Goal: Find specific page/section: Find specific page/section

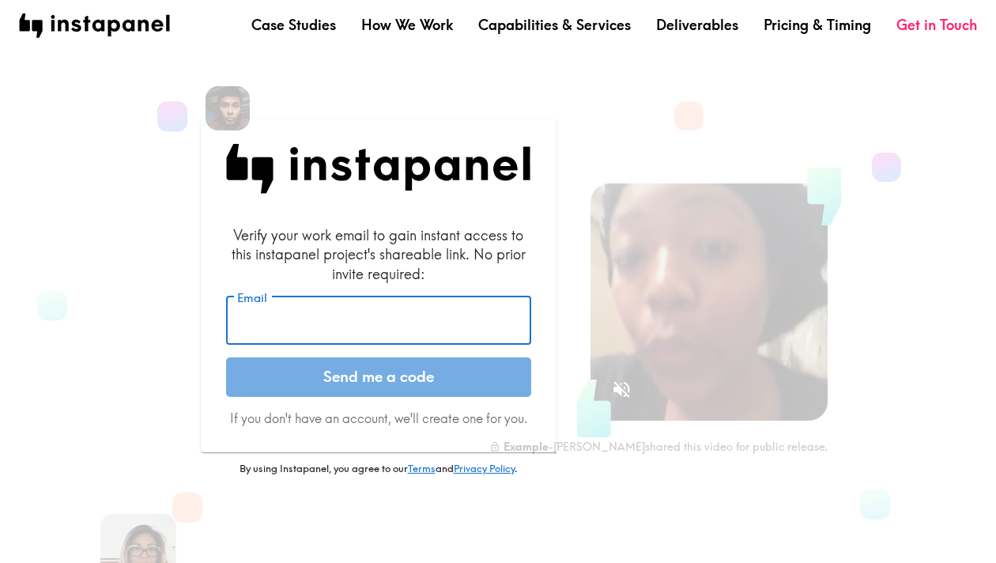
click at [334, 329] on input "Email" at bounding box center [378, 320] width 305 height 49
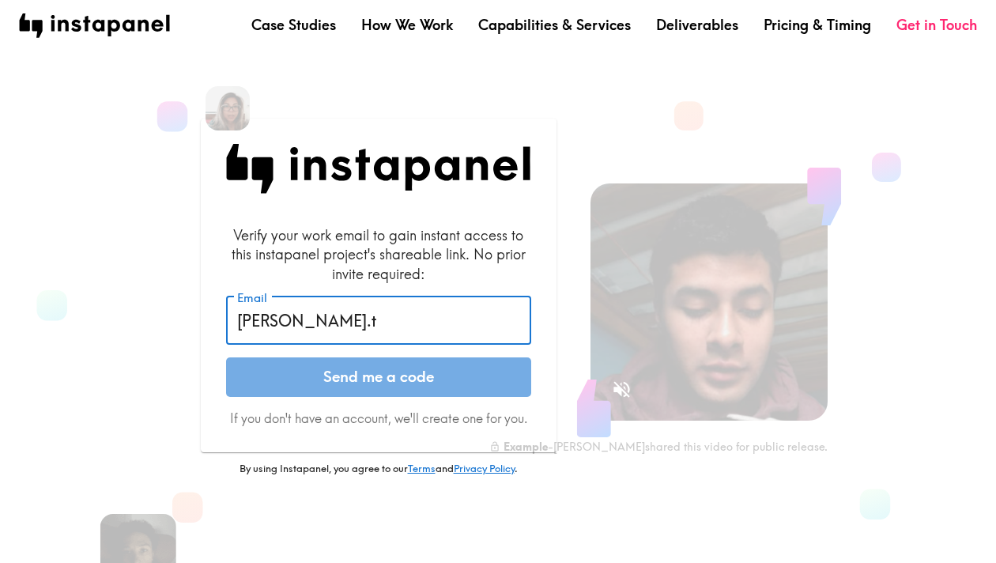
type input "[PERSON_NAME][EMAIL_ADDRESS][PERSON_NAME][DOMAIN_NAME]"
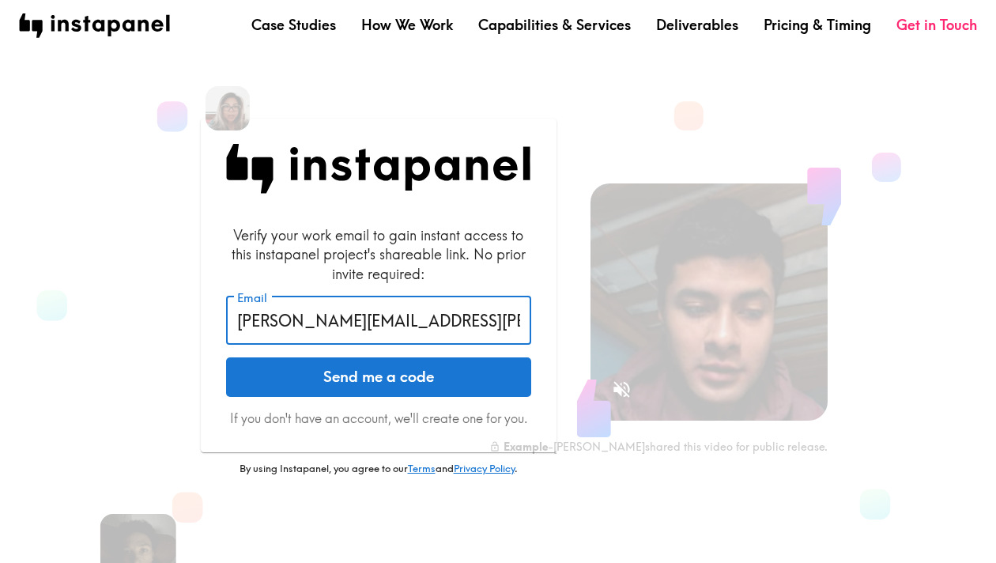
click at [383, 390] on button "Send me a code" at bounding box center [378, 377] width 305 height 40
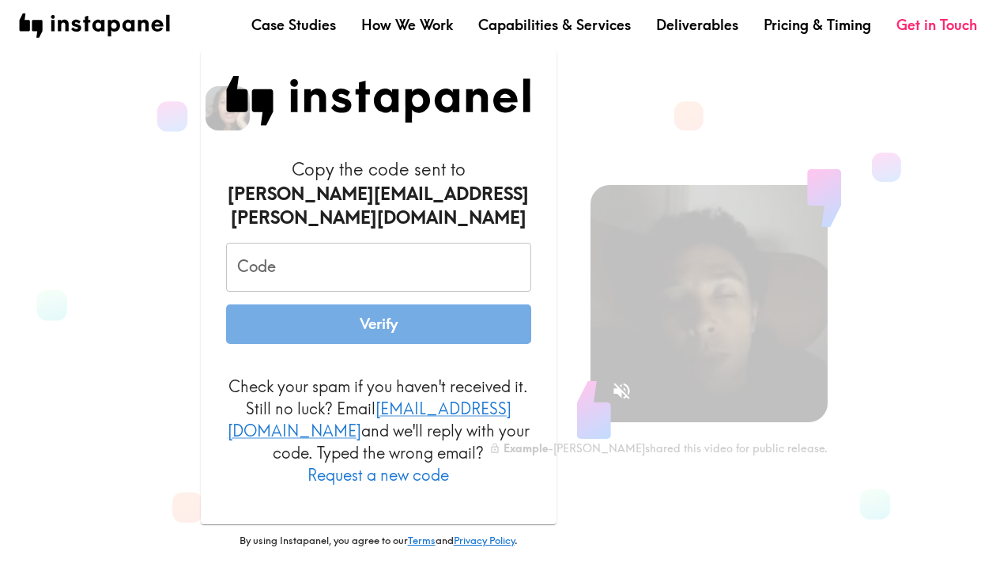
click at [314, 251] on input "Code" at bounding box center [378, 267] width 305 height 49
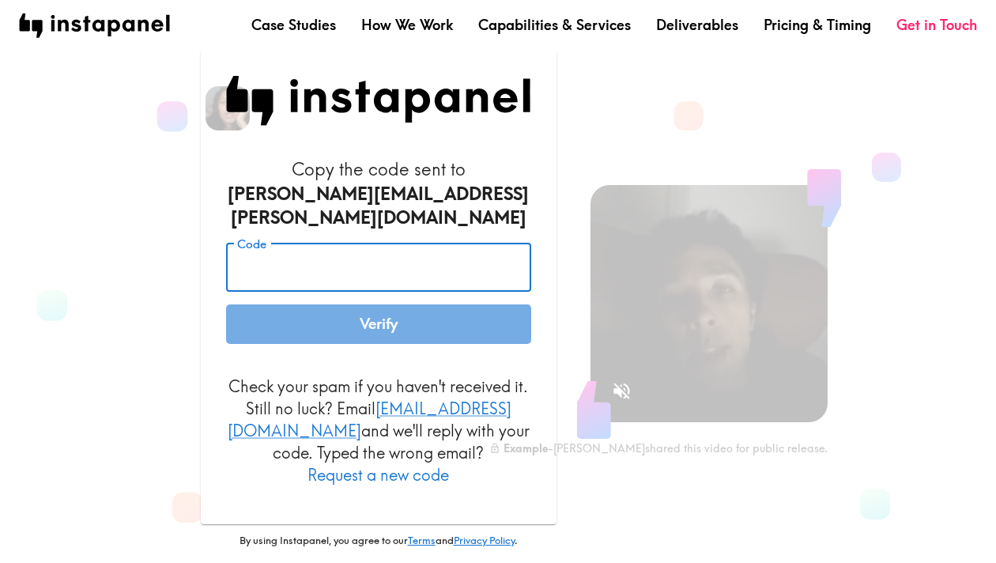
paste input "JRG_mND_qpd"
type input "JRG_mND_qpd"
click at [377, 322] on button "Verify" at bounding box center [378, 324] width 305 height 40
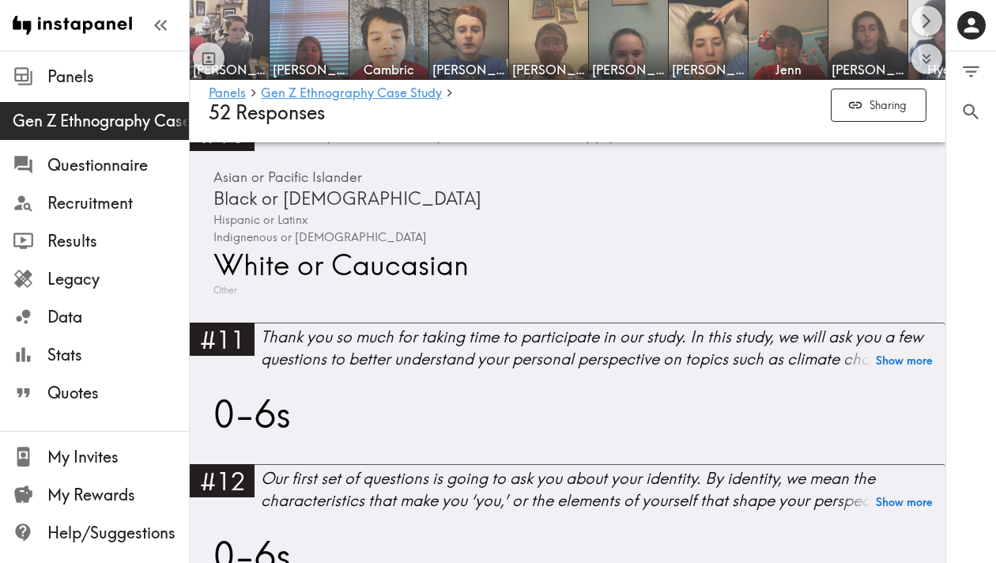
scroll to position [2164, 0]
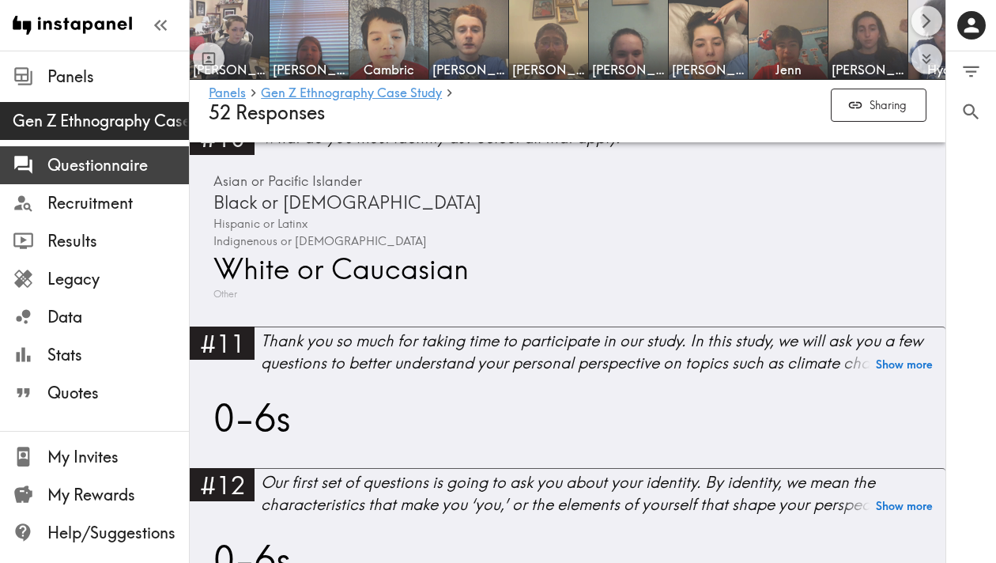
click at [91, 158] on span "Questionnaire" at bounding box center [117, 165] width 141 height 22
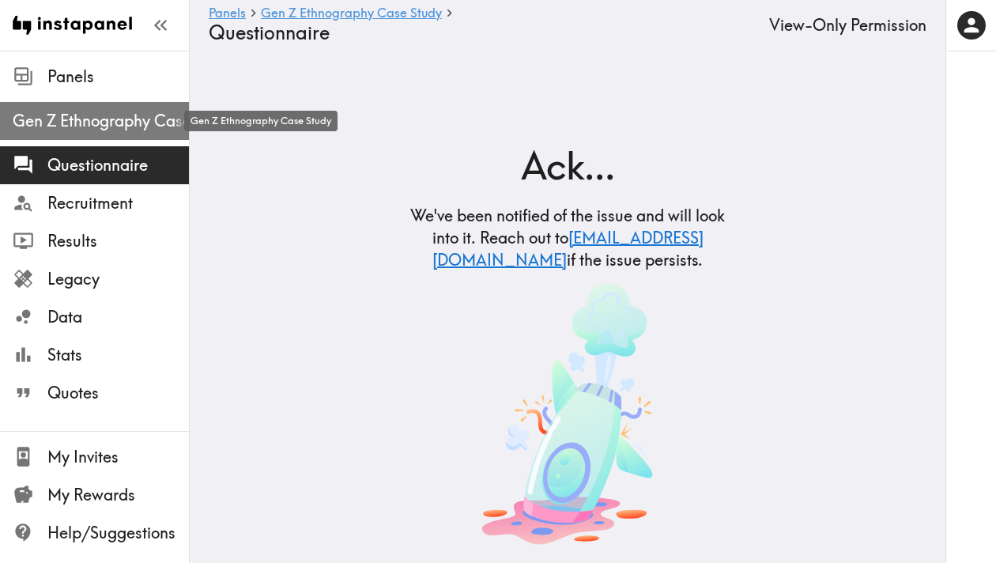
click at [76, 130] on span "Gen Z Ethnography Case Study" at bounding box center [101, 121] width 176 height 22
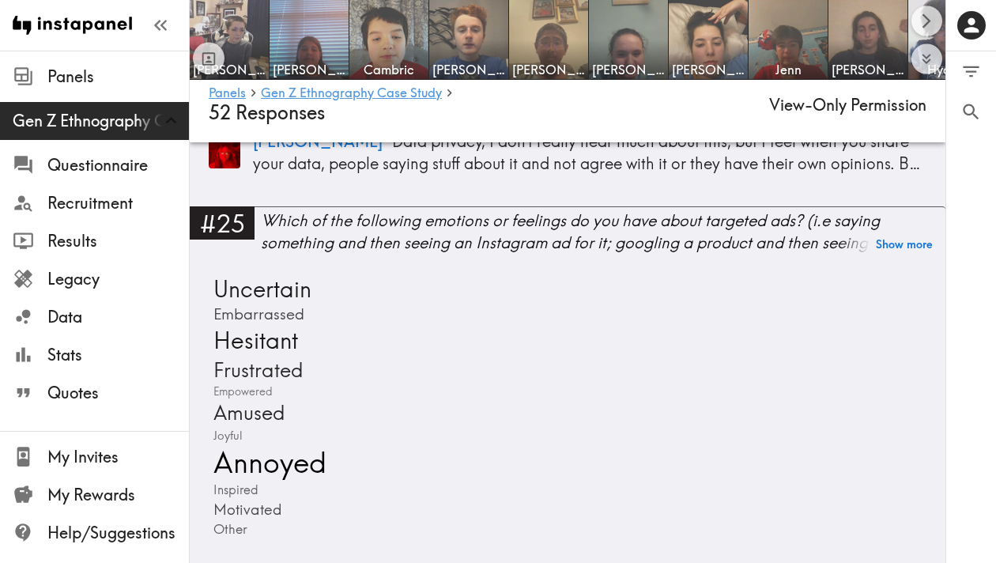
scroll to position [10316, 0]
